Goal: Information Seeking & Learning: Learn about a topic

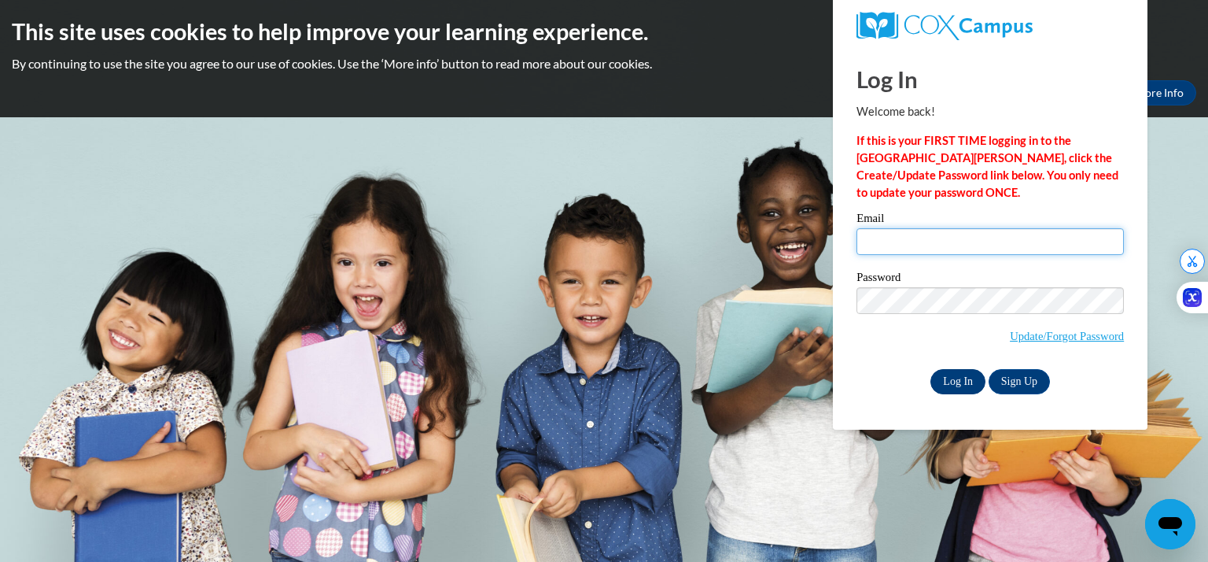
type input "saniyajesani@gmail.com"
click at [952, 378] on input "Log In" at bounding box center [957, 381] width 55 height 25
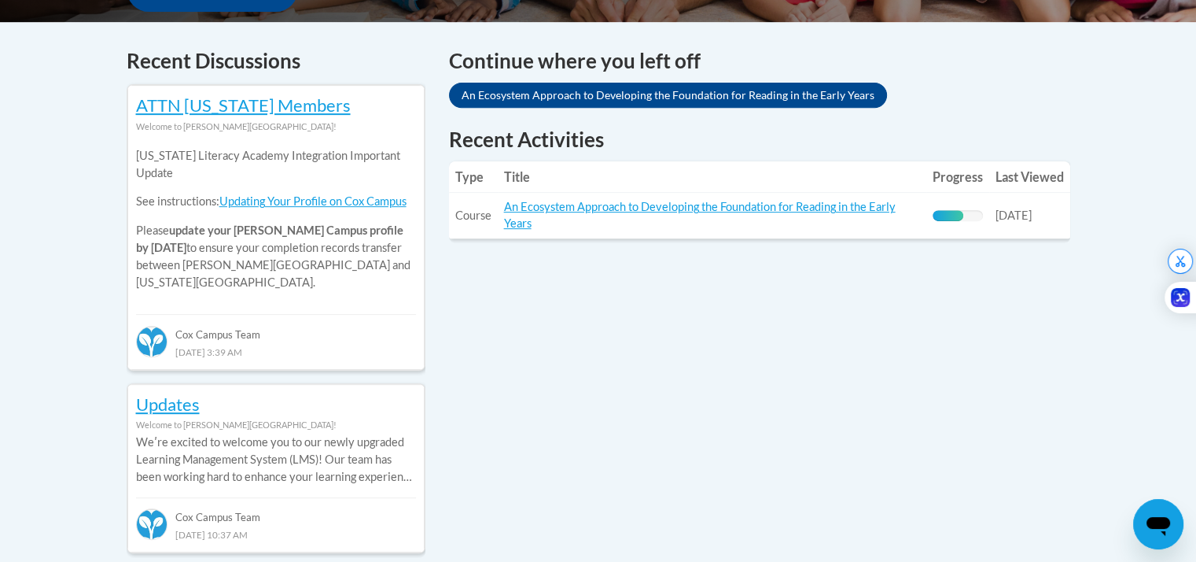
scroll to position [654, 0]
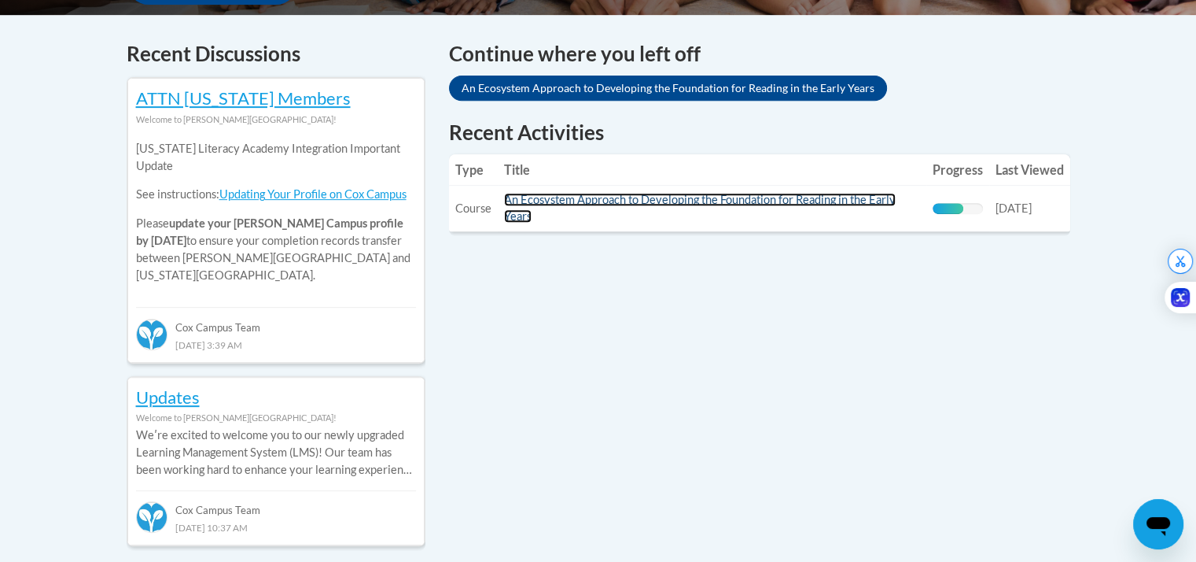
click at [810, 196] on link "An Ecosystem Approach to Developing the Foundation for Reading in the Early Yea…" at bounding box center [700, 208] width 392 height 30
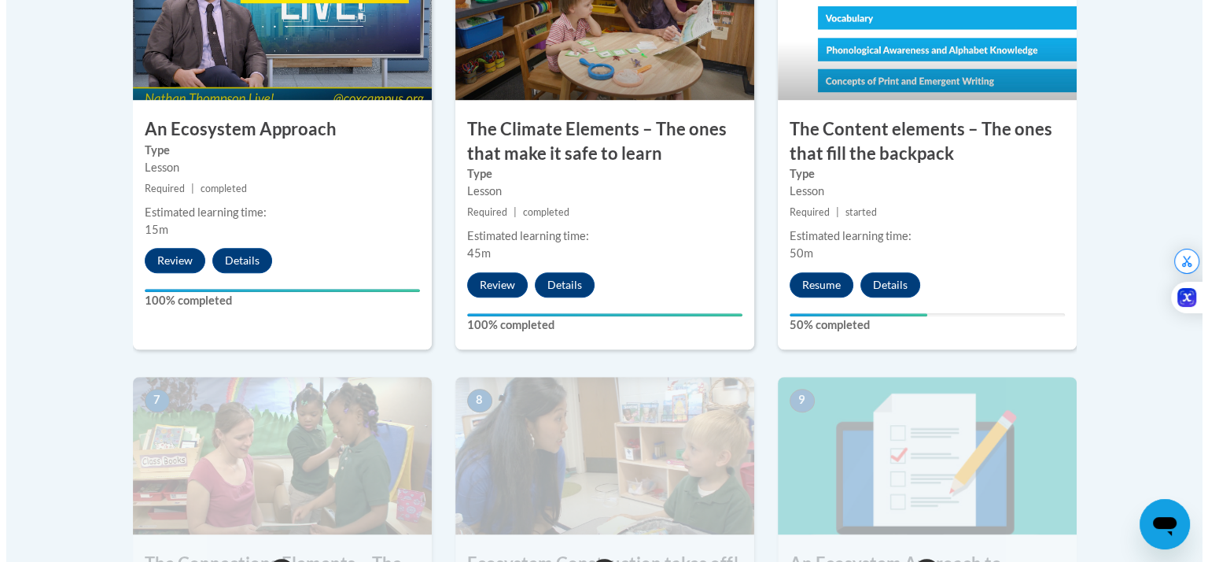
scroll to position [1058, 0]
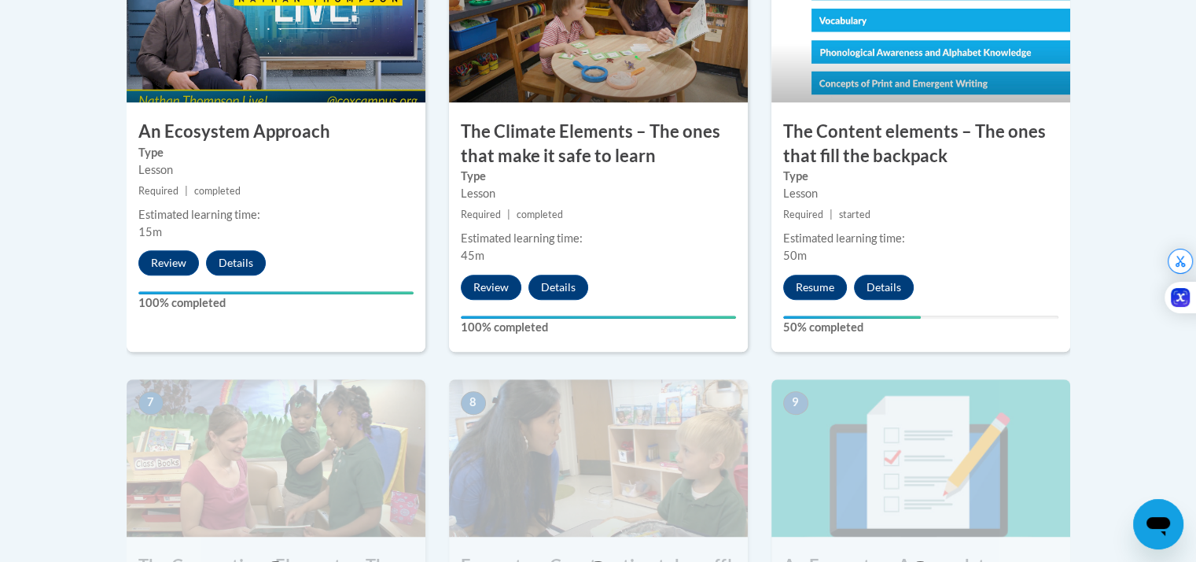
click at [976, 238] on div "Estimated learning time:" at bounding box center [920, 238] width 275 height 17
click at [886, 149] on h3 "The Content elements – The ones that fill the backpack" at bounding box center [921, 144] width 299 height 49
click at [868, 144] on h3 "The Content elements – The ones that fill the backpack" at bounding box center [921, 144] width 299 height 49
click at [809, 282] on button "Resume" at bounding box center [815, 286] width 64 height 25
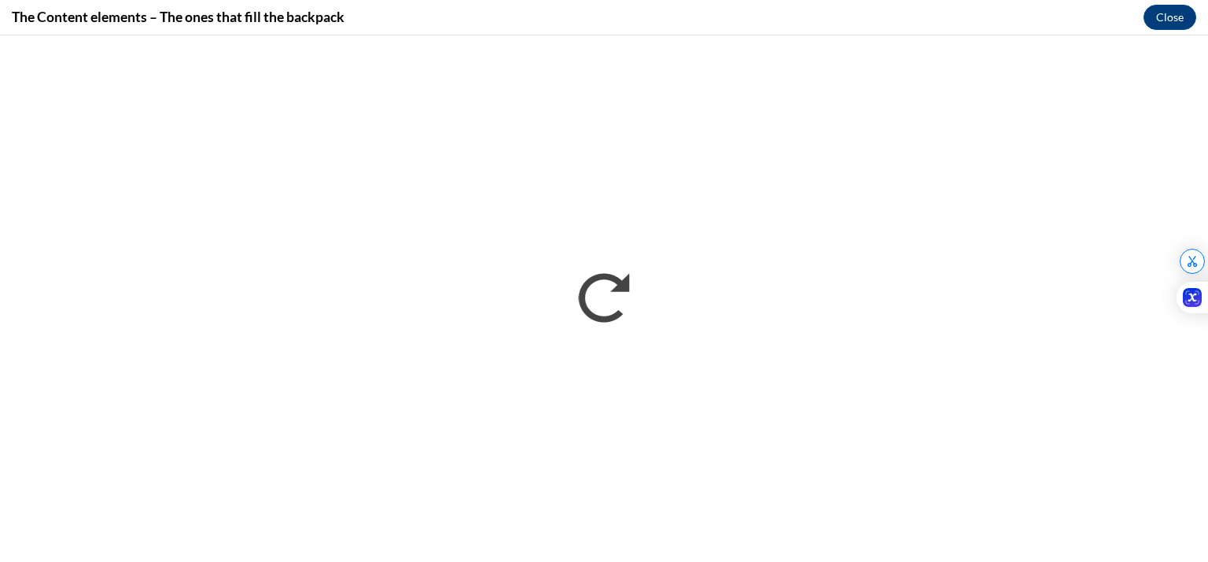
scroll to position [0, 0]
